Goal: Task Accomplishment & Management: Complete application form

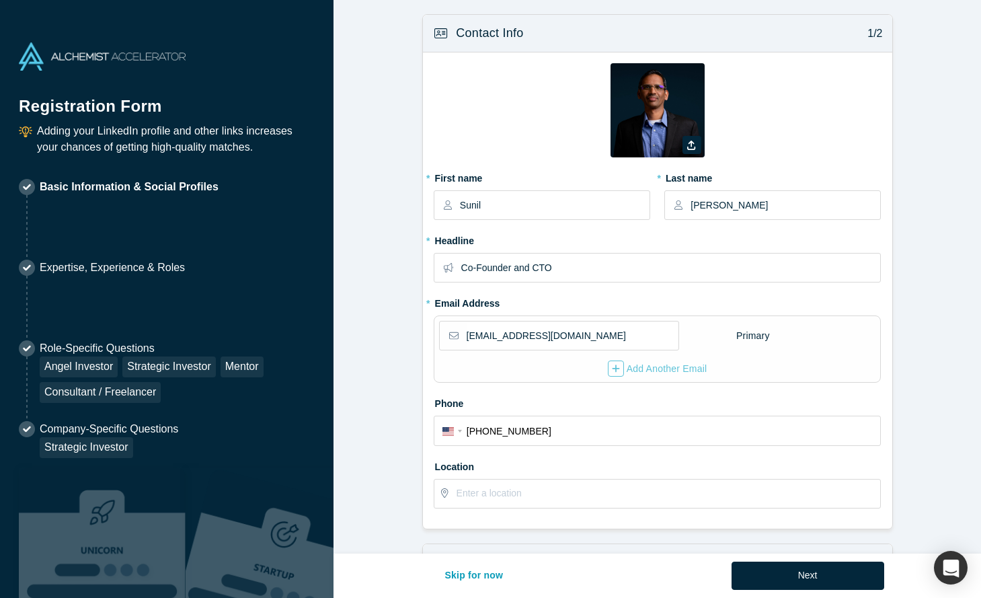
select select "US"
click at [515, 495] on input "text" at bounding box center [669, 493] width 424 height 28
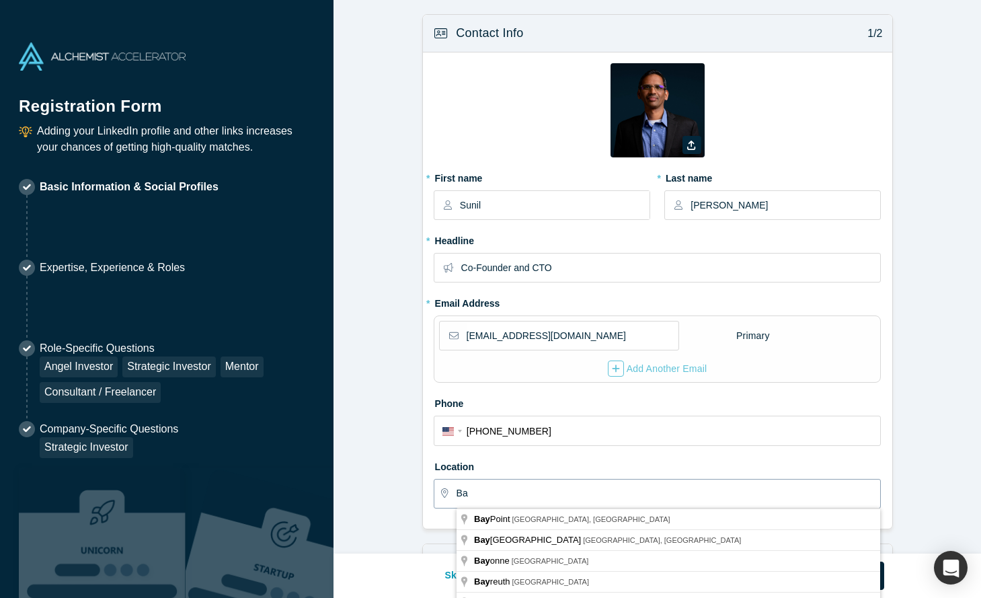
type input "B"
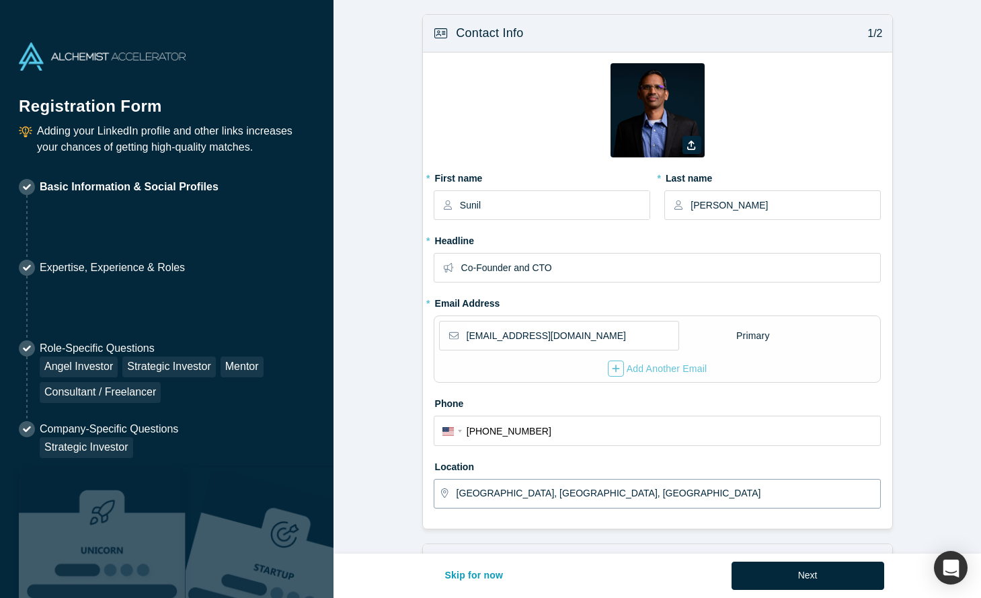
drag, startPoint x: 582, startPoint y: 491, endPoint x: 418, endPoint y: 478, distance: 164.6
click at [457, 479] on input "[GEOGRAPHIC_DATA], [GEOGRAPHIC_DATA], [GEOGRAPHIC_DATA]" at bounding box center [669, 493] width 424 height 28
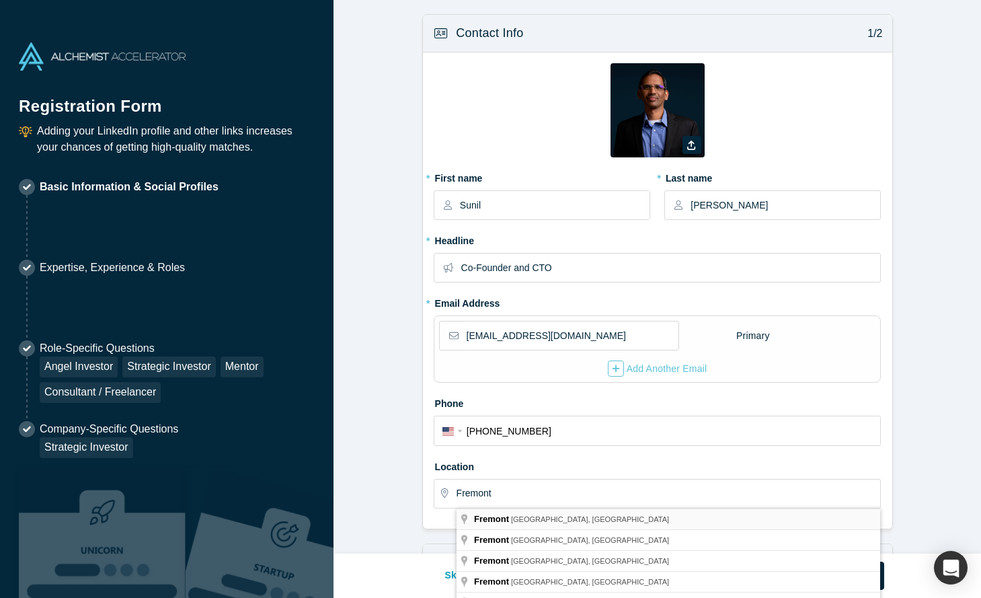
type input "[GEOGRAPHIC_DATA], [GEOGRAPHIC_DATA], [GEOGRAPHIC_DATA]"
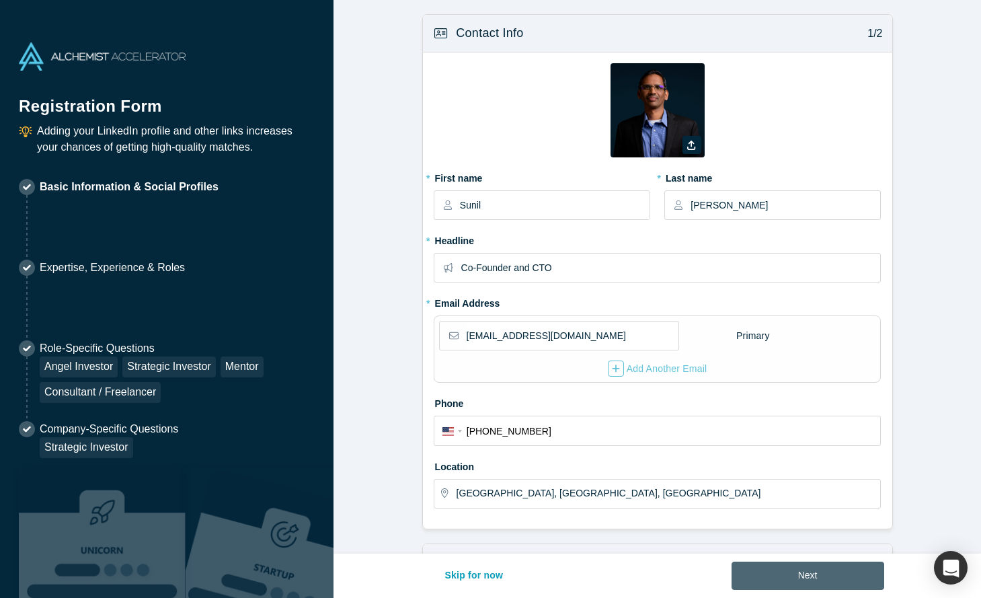
click at [795, 572] on button "Next" at bounding box center [808, 575] width 153 height 28
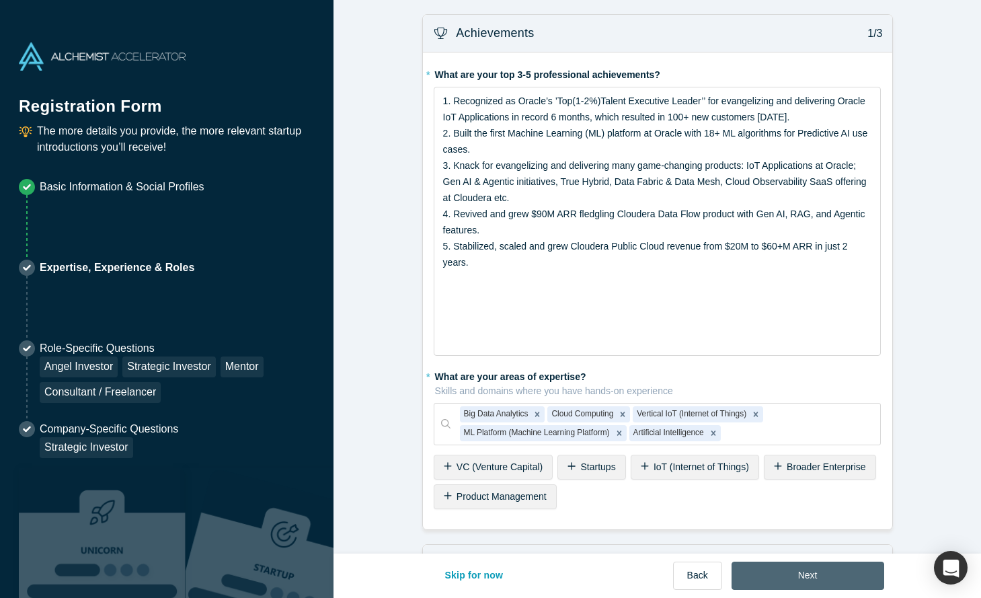
click at [795, 575] on button "Next" at bounding box center [808, 575] width 153 height 28
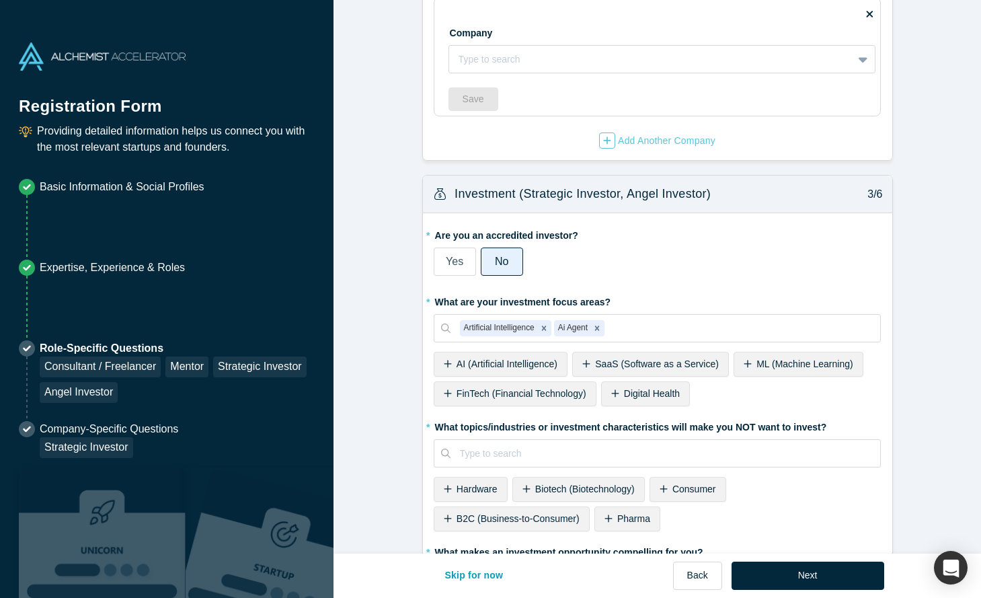
scroll to position [469, 0]
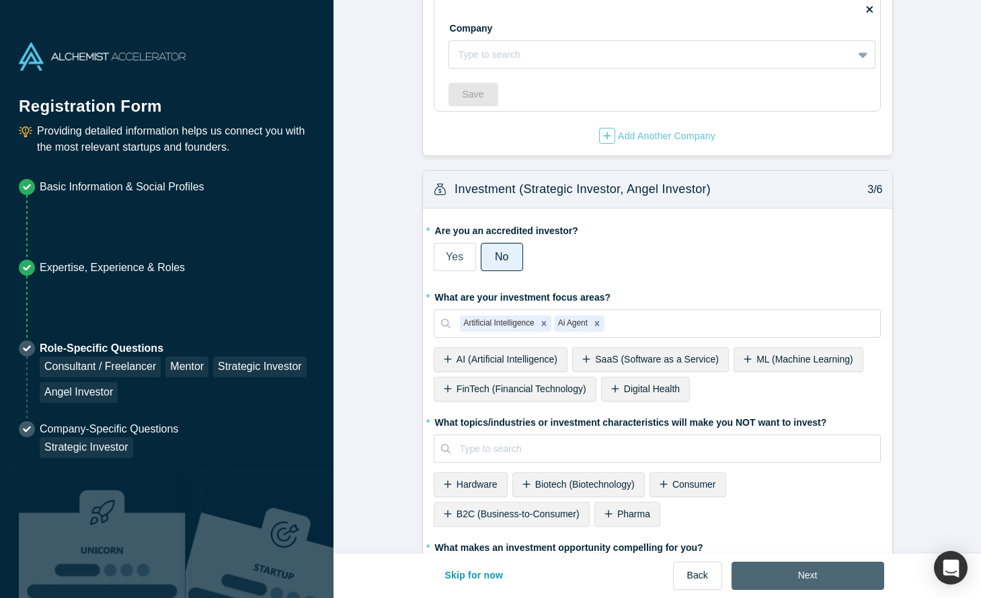
click at [799, 576] on button "Next" at bounding box center [808, 575] width 153 height 28
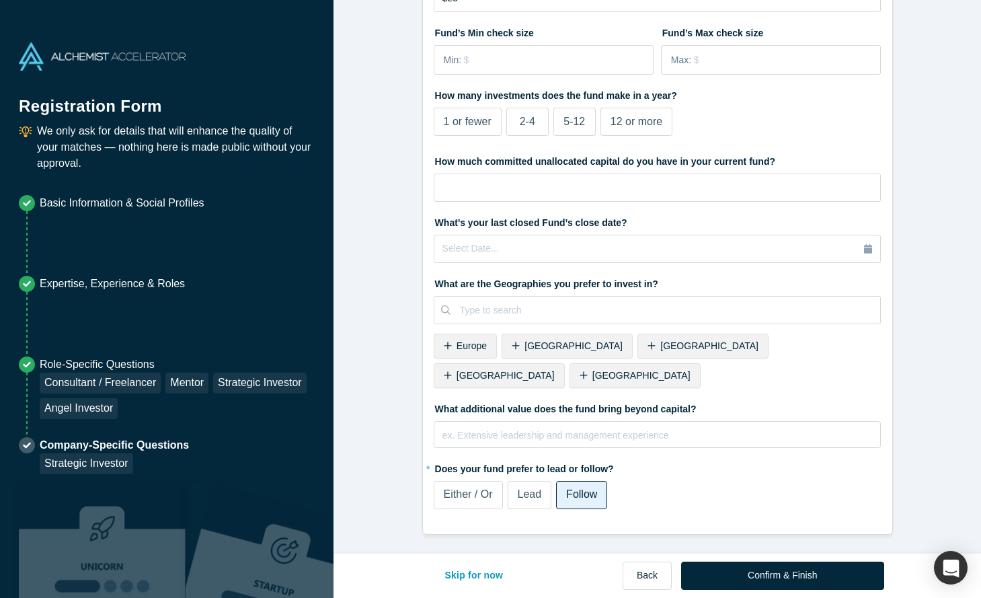
scroll to position [0, 0]
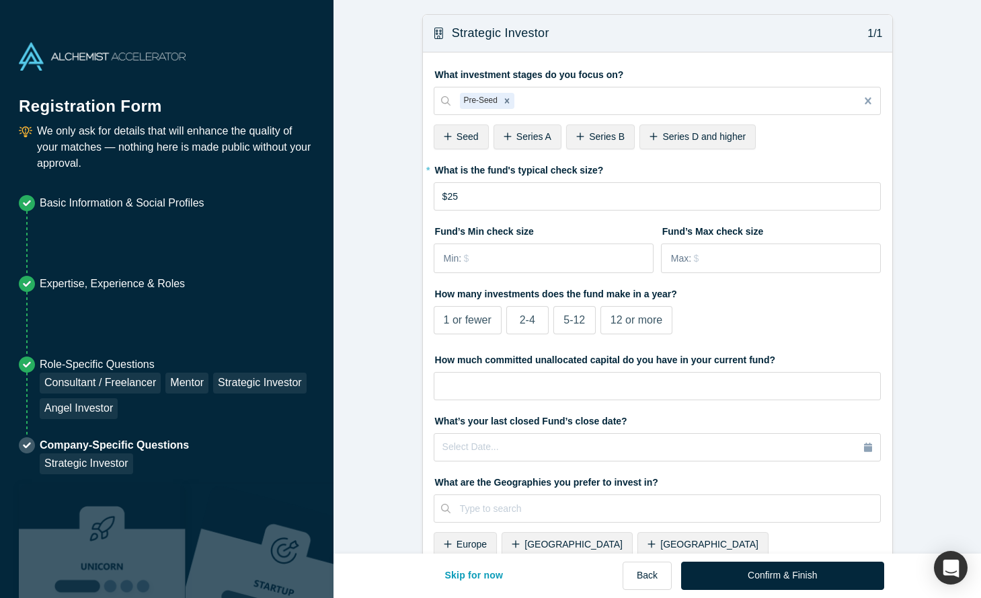
click at [799, 576] on button "Confirm & Finish" at bounding box center [782, 575] width 202 height 28
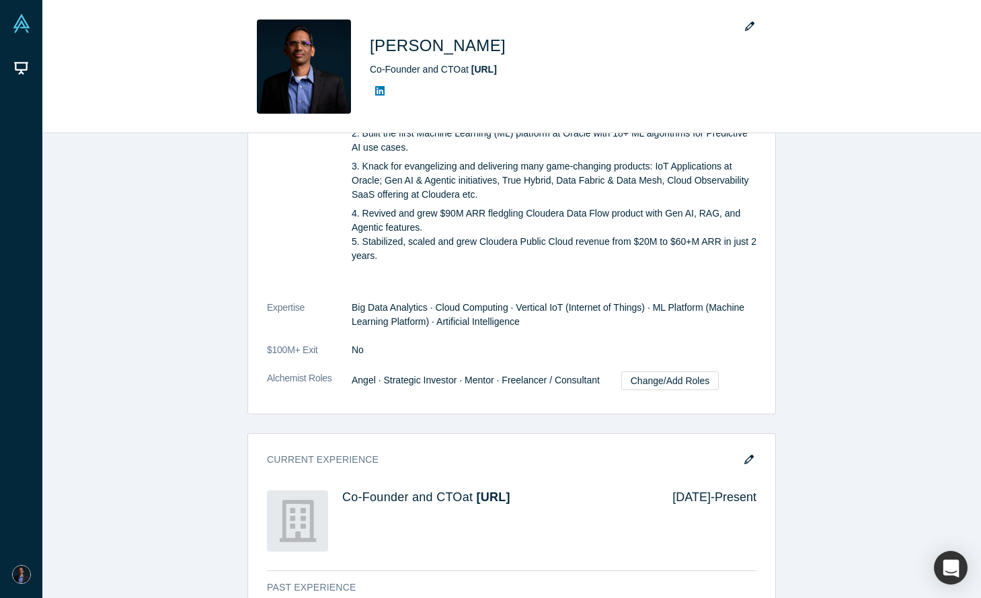
scroll to position [395, 0]
